Goal: Task Accomplishment & Management: Manage account settings

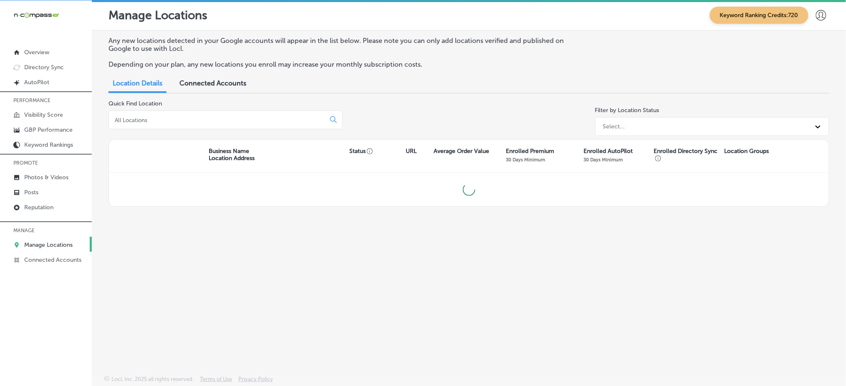
click at [154, 117] on input at bounding box center [219, 120] width 210 height 8
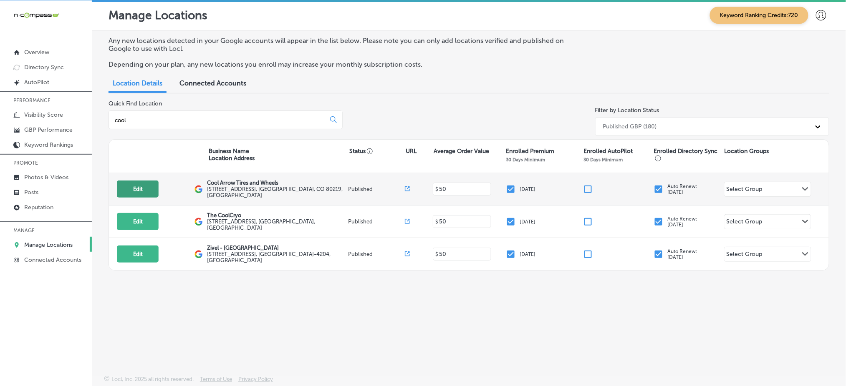
type input "cool"
click at [145, 181] on button "Edit" at bounding box center [138, 189] width 42 height 17
select select "US"
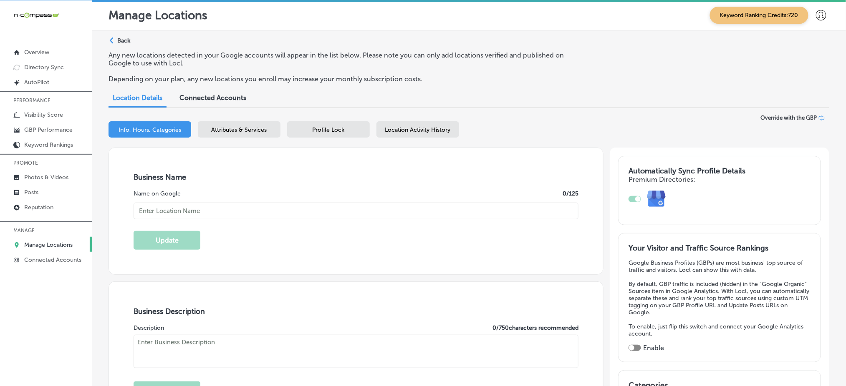
type input "Cool Arrow Tires and Wheels"
type input "[URL][DOMAIN_NAME]"
type input "[PHONE_NUMBER]"
checkbox input "true"
type textarea "Cool Arrow Tires and Wheels is a trusted tire and wheel shop located in [GEOGRA…"
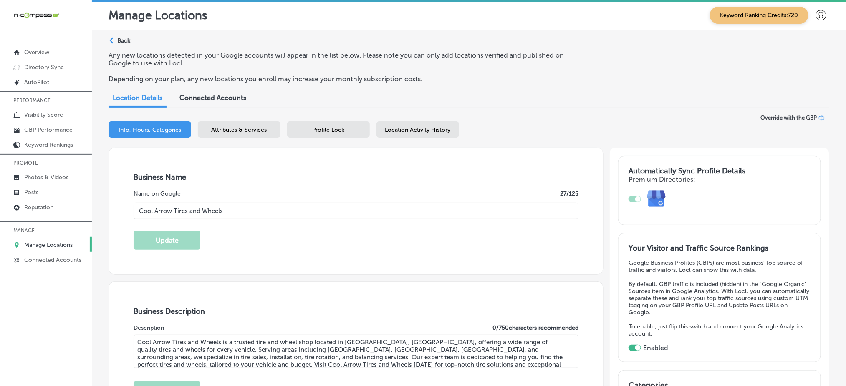
type input "[STREET_ADDRESS]"
type input "[GEOGRAPHIC_DATA]"
type input "80219"
type input "US"
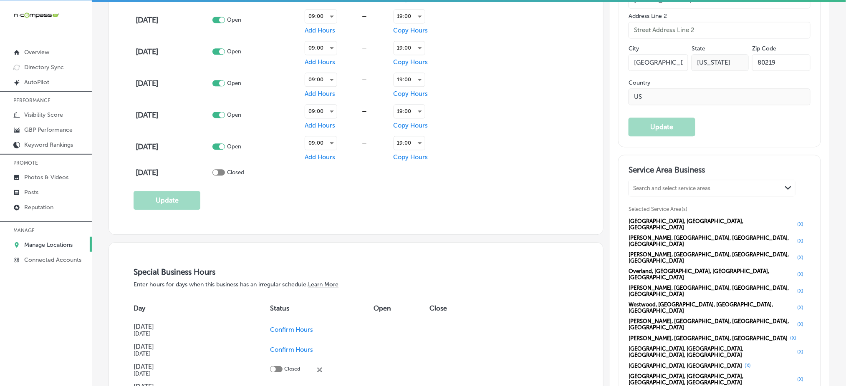
scroll to position [723, 0]
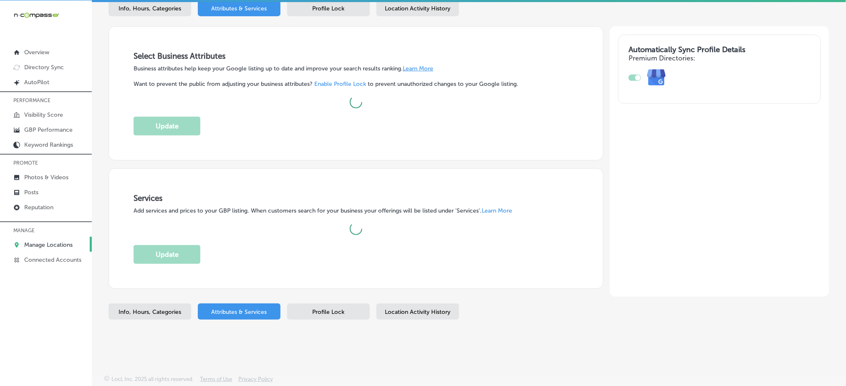
scroll to position [118, 0]
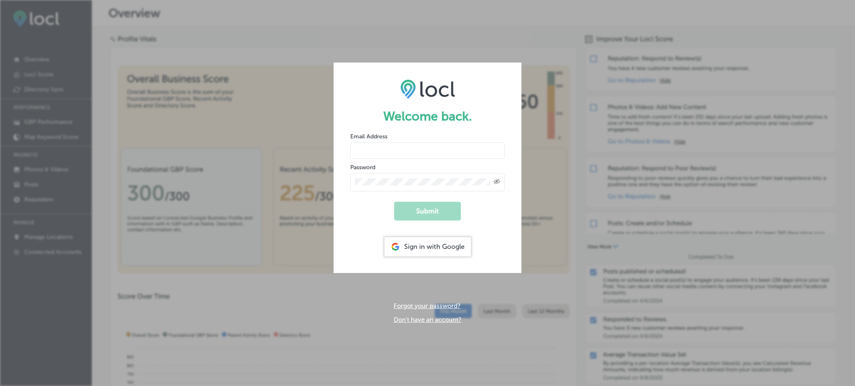
type input "Rabosa"
click at [450, 244] on div "Sign in with Google" at bounding box center [427, 246] width 86 height 19
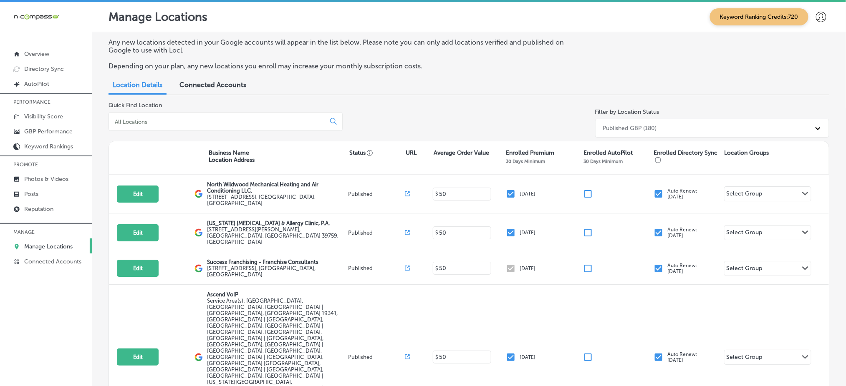
click at [241, 116] on div at bounding box center [226, 121] width 234 height 19
click at [230, 122] on input at bounding box center [219, 122] width 210 height 8
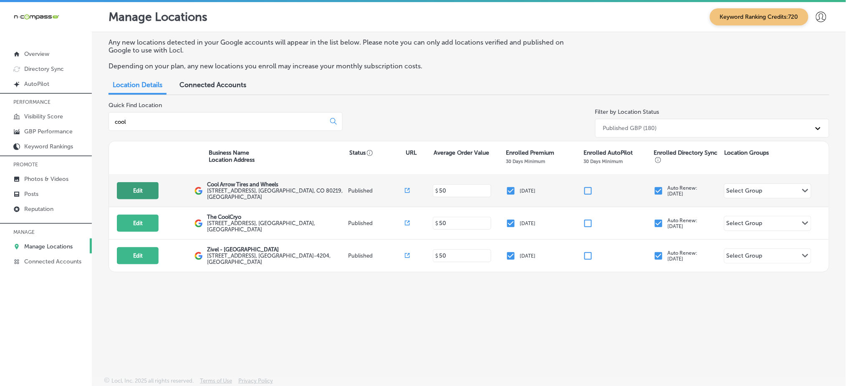
type input "cool"
click at [143, 182] on button "Edit" at bounding box center [138, 190] width 42 height 17
select select "US"
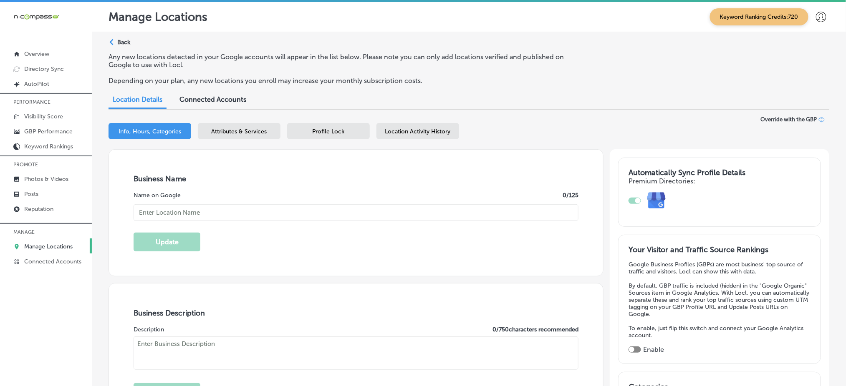
checkbox input "true"
type input "161 S Federal Blvd"
type input "Denver"
type input "80219"
type input "US"
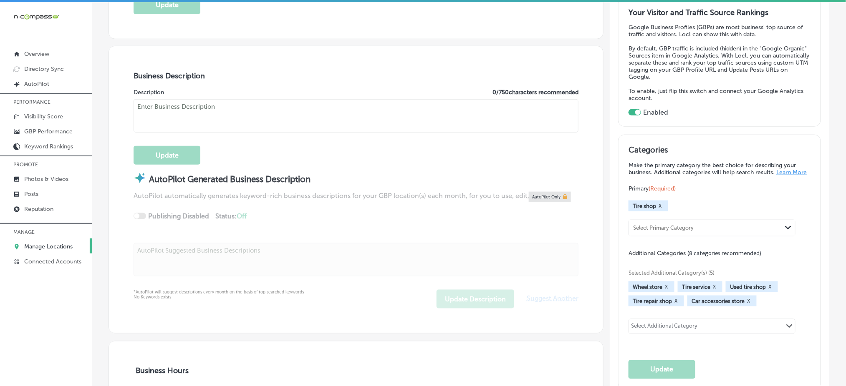
scroll to position [278, 0]
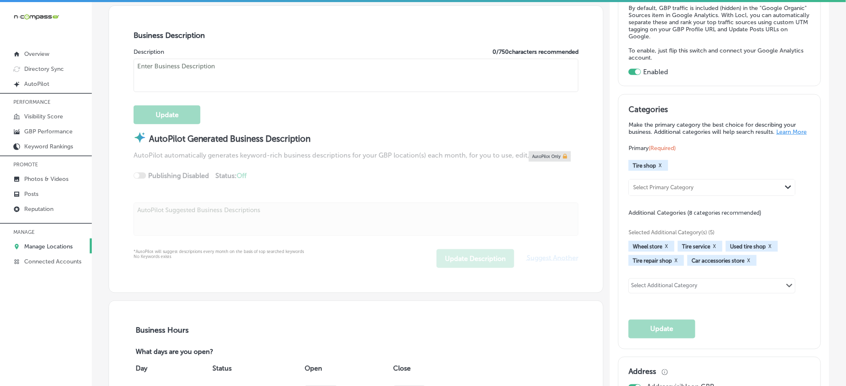
type input "Cool Arrow Tires and Wheels"
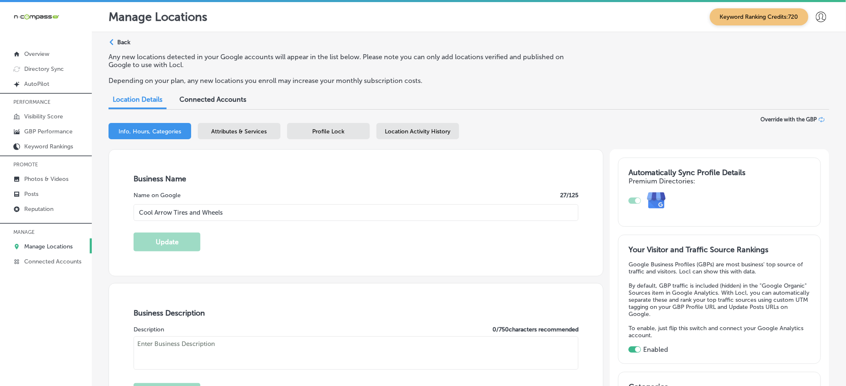
click at [246, 129] on span "Attributes & Services" at bounding box center [240, 131] width 56 height 7
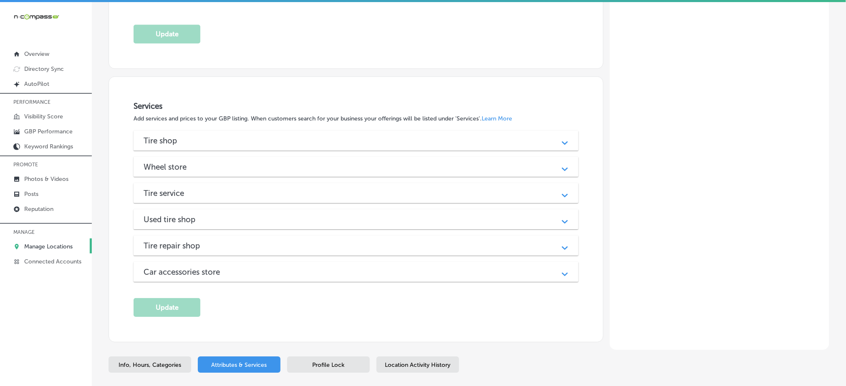
scroll to position [876, 0]
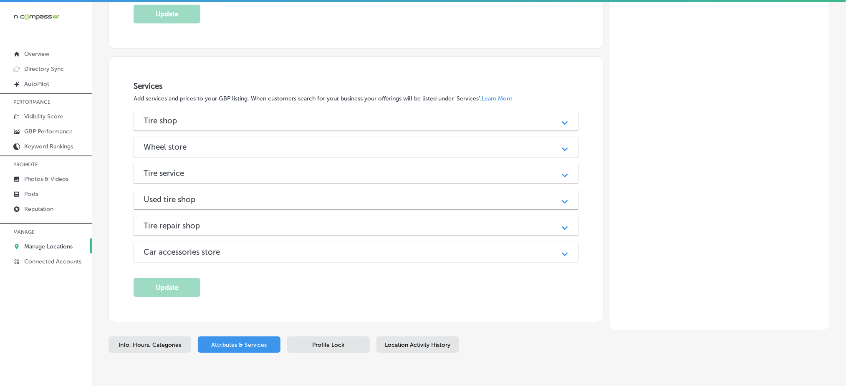
click at [241, 169] on div "Tire service" at bounding box center [356, 174] width 425 height 10
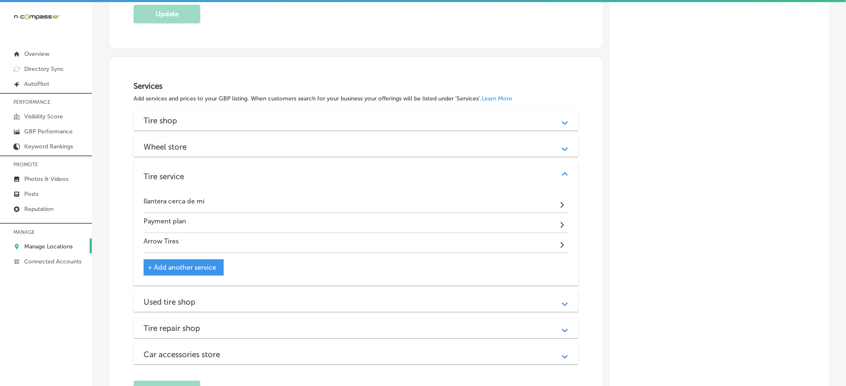
click at [244, 142] on div "Wheel store" at bounding box center [356, 147] width 425 height 10
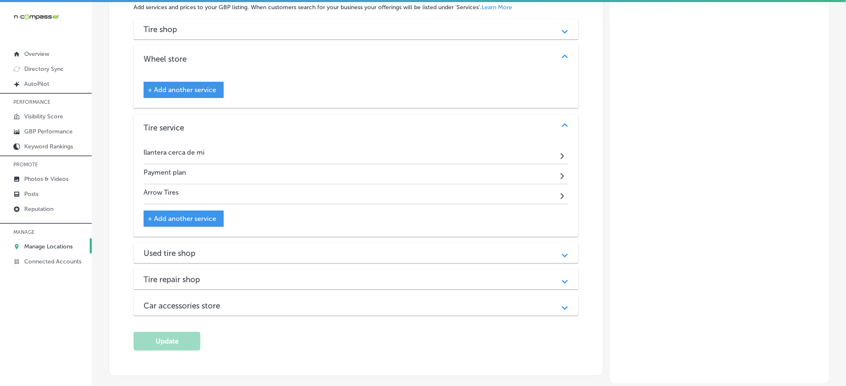
scroll to position [987, 0]
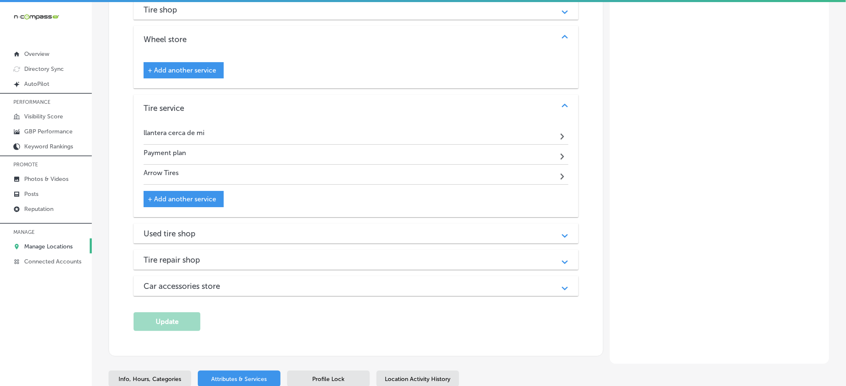
click at [214, 224] on div "Used tire shop Path Created with Sketch." at bounding box center [356, 234] width 445 height 20
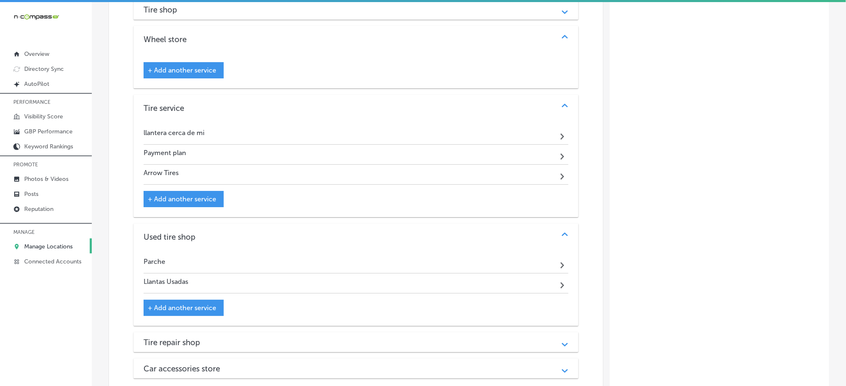
click at [215, 338] on div "Tire repair shop" at bounding box center [356, 343] width 425 height 10
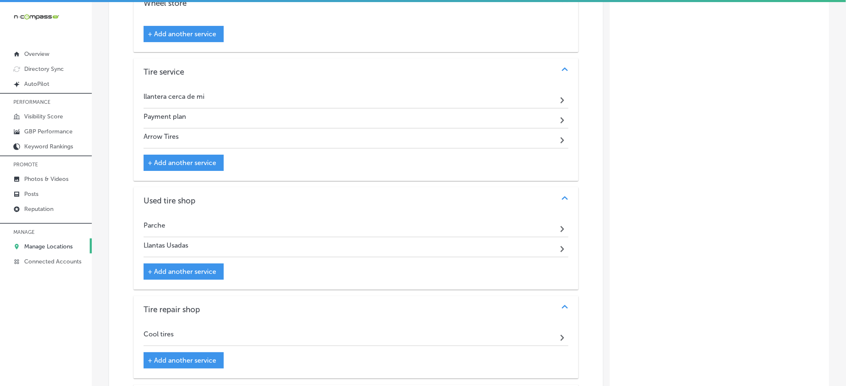
scroll to position [1043, 0]
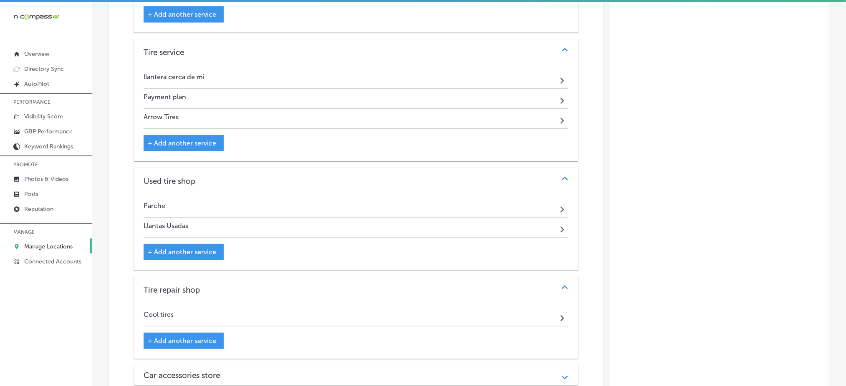
click at [206, 371] on h3 "Car accessories store" at bounding box center [189, 376] width 90 height 10
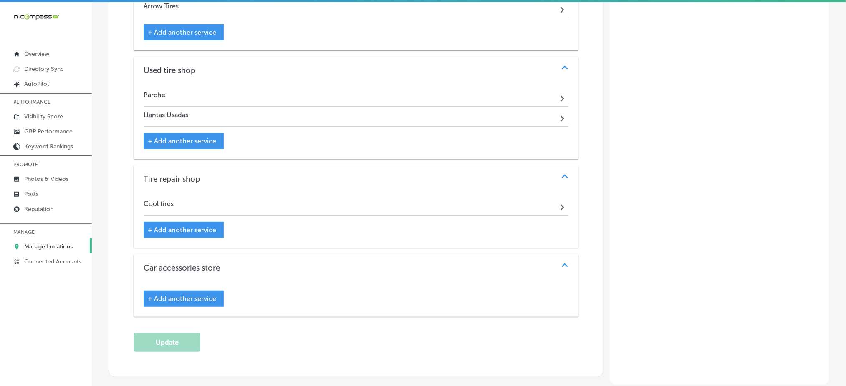
scroll to position [876, 0]
